Goal: Information Seeking & Learning: Learn about a topic

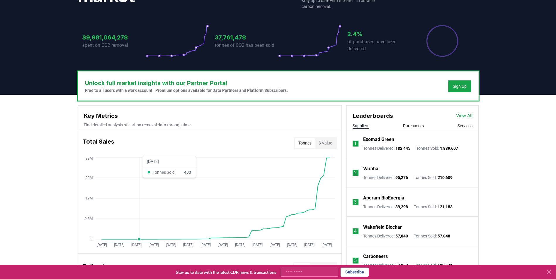
scroll to position [59, 0]
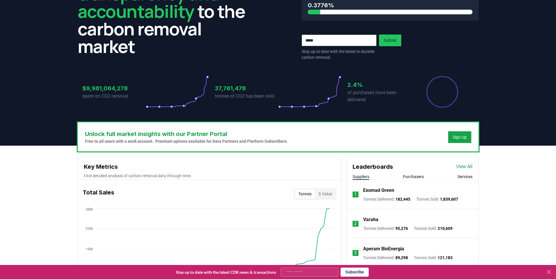
click at [306, 193] on button "Tonnes" at bounding box center [305, 194] width 20 height 9
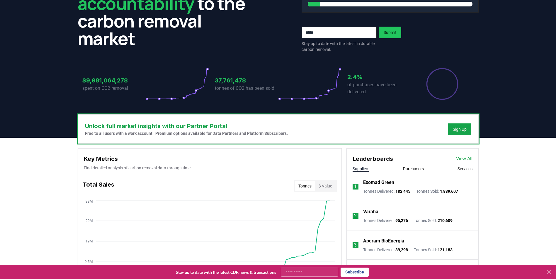
scroll to position [151, 0]
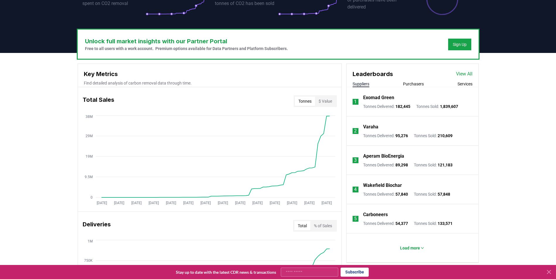
click at [154, 200] on icon "[DATE] [DATE] [DATE] [DATE] [DATE] [DATE] [DATE] [DATE] [DATE] [DATE] [DATE] [D…" at bounding box center [207, 161] width 259 height 94
click at [174, 198] on icon "[DATE] [DATE] [DATE] [DATE] [DATE] [DATE] [DATE] [DATE] [DATE] [DATE] [DATE] [D…" at bounding box center [207, 161] width 259 height 94
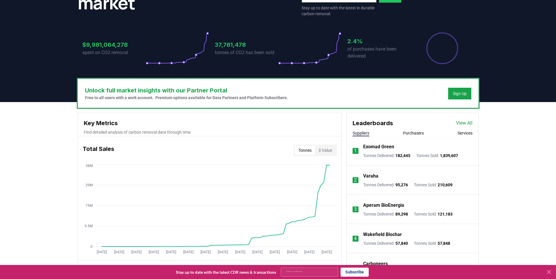
scroll to position [117, 0]
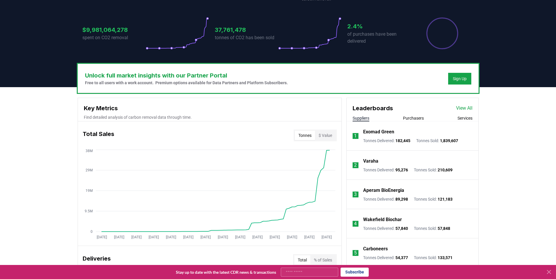
click at [302, 134] on button "Tonnes" at bounding box center [305, 135] width 20 height 9
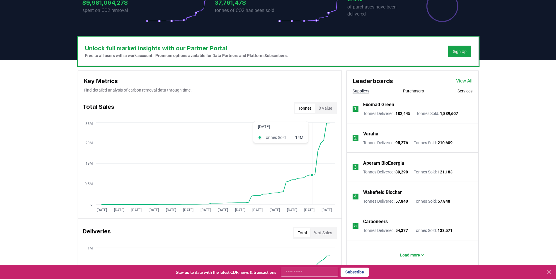
scroll to position [176, 0]
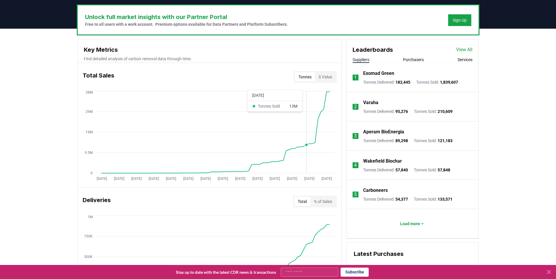
drag, startPoint x: 305, startPoint y: 162, endPoint x: 310, endPoint y: 159, distance: 5.9
click at [305, 162] on icon "[DATE] [DATE] [DATE] [DATE] [DATE] [DATE] [DATE] [DATE] [DATE] [DATE] [DATE] [D…" at bounding box center [207, 137] width 259 height 94
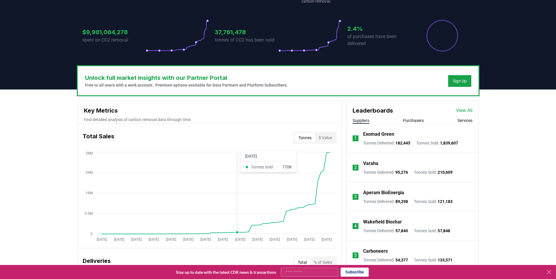
scroll to position [0, 0]
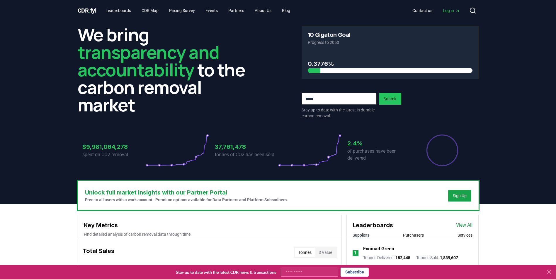
click at [117, 2] on div "CDR . fyi Leaderboards CDR Map Pricing Survey Events Partners About Us Blog Con…" at bounding box center [278, 10] width 401 height 21
click at [120, 7] on link "Leaderboards" at bounding box center [118, 10] width 35 height 11
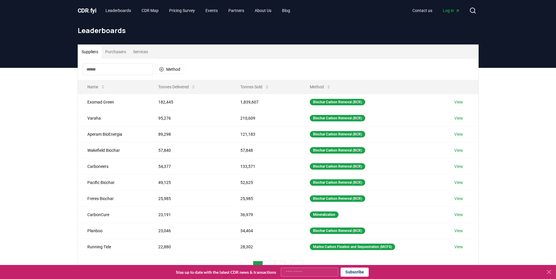
click at [118, 52] on button "Purchasers" at bounding box center [116, 52] width 28 height 14
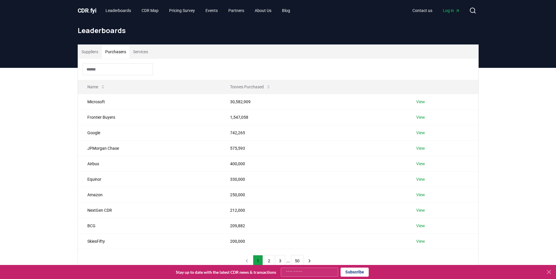
click at [96, 54] on button "Suppliers" at bounding box center [90, 52] width 24 height 14
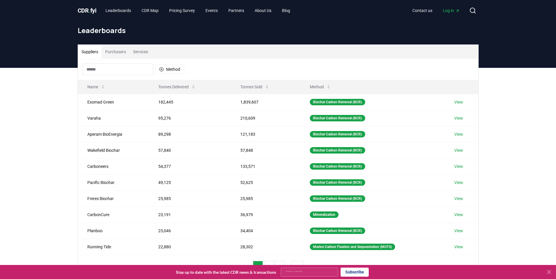
click at [86, 8] on span "CDR . fyi" at bounding box center [87, 10] width 19 height 7
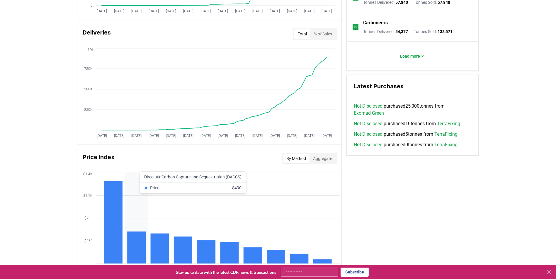
scroll to position [239, 0]
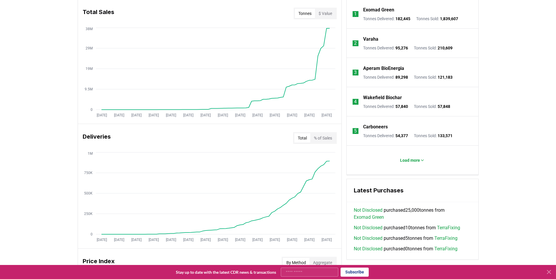
click at [324, 138] on button "% of Sales" at bounding box center [322, 138] width 25 height 9
click at [303, 137] on button "Total" at bounding box center [302, 138] width 16 height 9
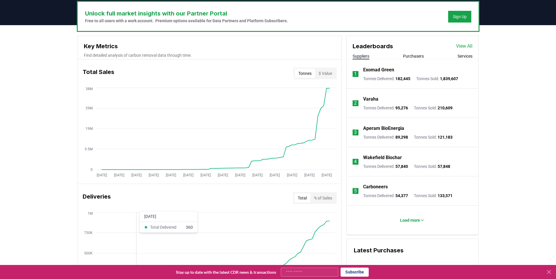
scroll to position [122, 0]
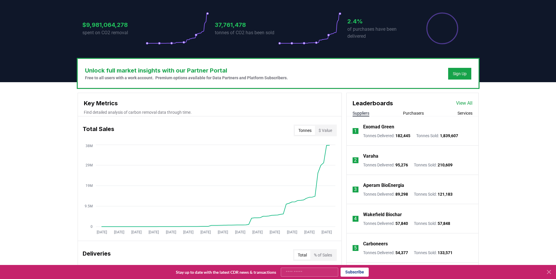
drag, startPoint x: 261, startPoint y: 234, endPoint x: 267, endPoint y: 231, distance: 6.2
click at [261, 234] on tspan "[DATE]" at bounding box center [257, 233] width 10 height 4
click at [301, 202] on icon "[DATE] [DATE] [DATE] [DATE] [DATE] [DATE] [DATE] [DATE] [DATE] [DATE] [DATE] [D…" at bounding box center [207, 191] width 259 height 94
click at [305, 201] on icon "[DATE] [DATE] [DATE] [DATE] [DATE] [DATE] [DATE] [DATE] [DATE] [DATE] [DATE] [D…" at bounding box center [207, 191] width 259 height 94
click at [306, 200] on icon "[DATE] [DATE] [DATE] [DATE] [DATE] [DATE] [DATE] [DATE] [DATE] [DATE] [DATE] [D…" at bounding box center [207, 191] width 259 height 94
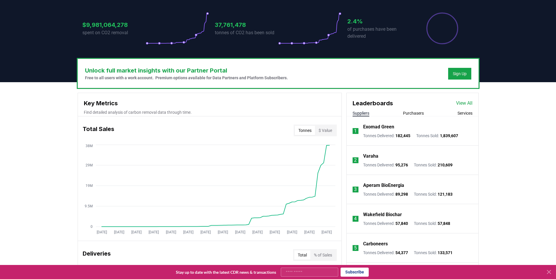
click at [136, 100] on h3 "Key Metrics" at bounding box center [210, 103] width 252 height 9
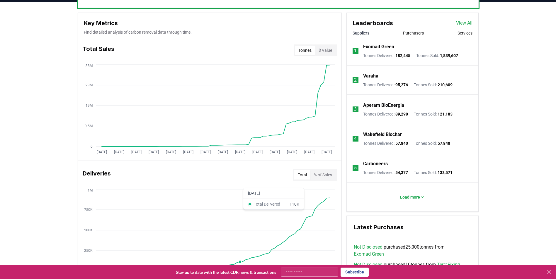
scroll to position [298, 0]
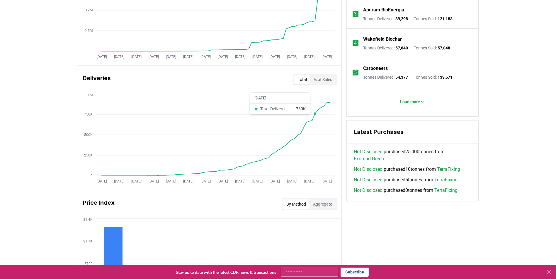
drag, startPoint x: 313, startPoint y: 129, endPoint x: 333, endPoint y: 101, distance: 33.6
click at [333, 101] on icon "[DATE] [DATE] [DATE] [DATE] [DATE] [DATE] [DATE] [DATE] [DATE] [DATE] [DATE] [D…" at bounding box center [207, 140] width 259 height 94
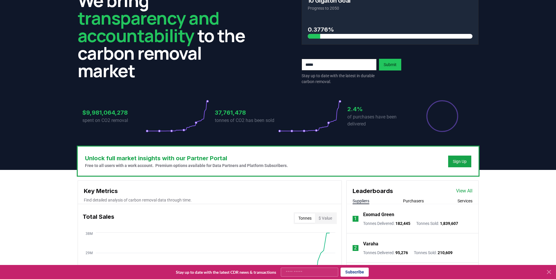
scroll to position [0, 0]
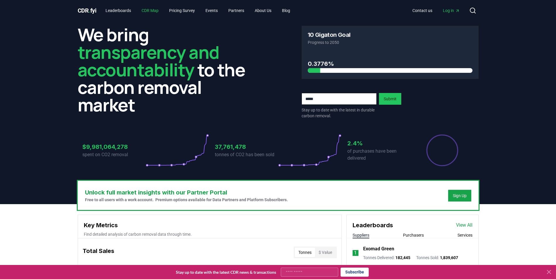
click at [154, 11] on link "CDR Map" at bounding box center [150, 10] width 26 height 11
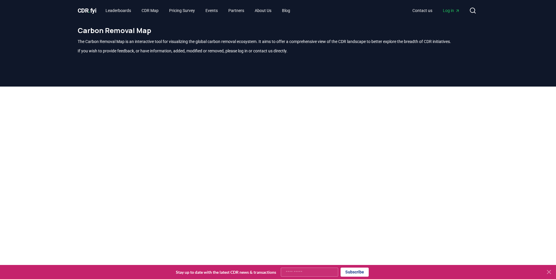
click at [88, 11] on span "CDR . fyi" at bounding box center [87, 10] width 19 height 7
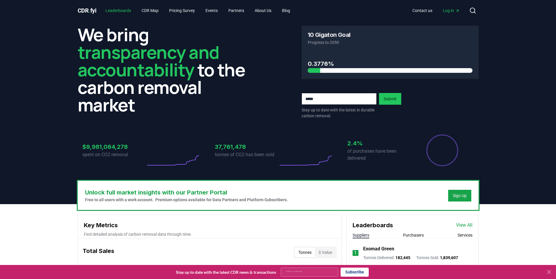
click at [127, 13] on link "Leaderboards" at bounding box center [118, 10] width 35 height 11
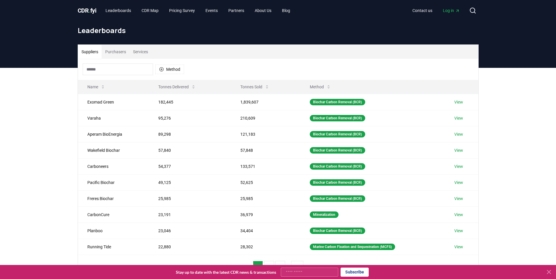
click at [118, 55] on button "Purchasers" at bounding box center [116, 52] width 28 height 14
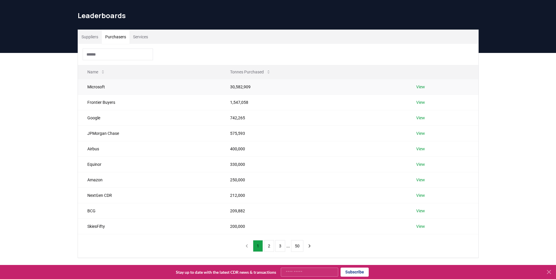
scroll to position [29, 0]
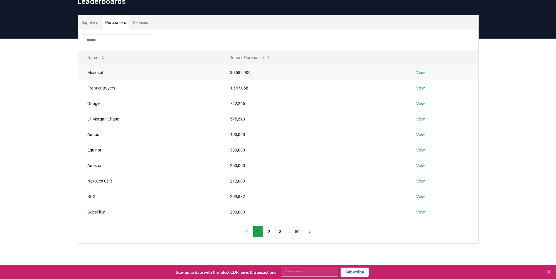
click at [92, 72] on td "Microsoft" at bounding box center [149, 73] width 143 height 16
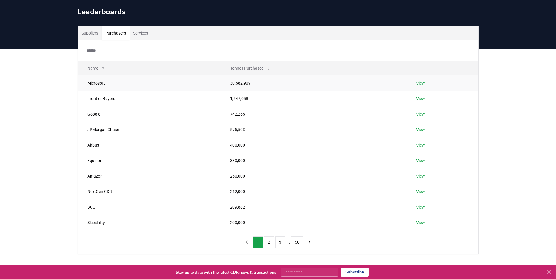
scroll to position [0, 0]
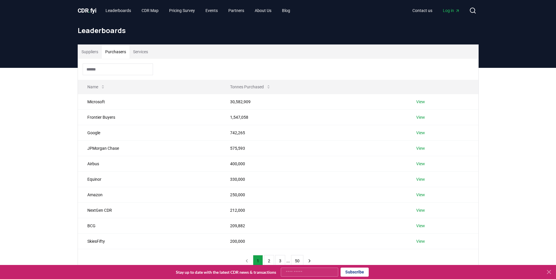
click at [98, 72] on input at bounding box center [118, 70] width 70 height 12
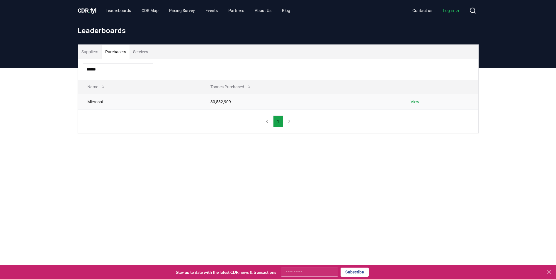
type input "******"
click at [95, 104] on td "Microsoft" at bounding box center [139, 102] width 123 height 16
click at [224, 102] on td "30,582,909" at bounding box center [301, 102] width 200 height 16
click at [416, 101] on link "View" at bounding box center [414, 102] width 9 height 6
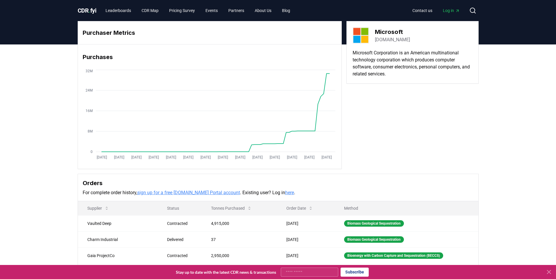
click at [90, 13] on span "." at bounding box center [89, 10] width 2 height 7
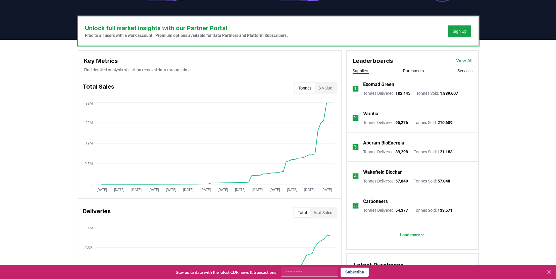
scroll to position [176, 0]
